Goal: Obtain resource: Obtain resource

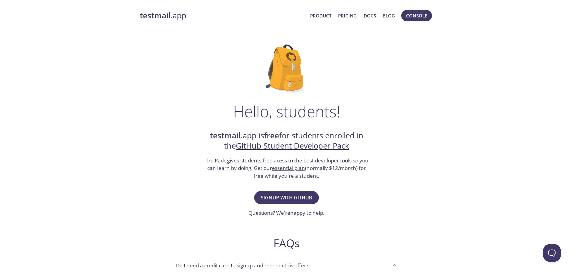
click at [147, 90] on div "Hello, students! testmail .app is free for students enrolled in the GitHub Stud…" at bounding box center [286, 218] width 293 height 367
click at [58, 137] on div "testmail .app Product Pricing Docs Blog Console Hello, students! testmail .app …" at bounding box center [286, 267] width 573 height 522
